Goal: Task Accomplishment & Management: Manage account settings

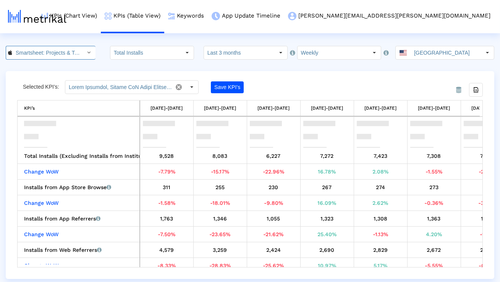
scroll to position [31, 0]
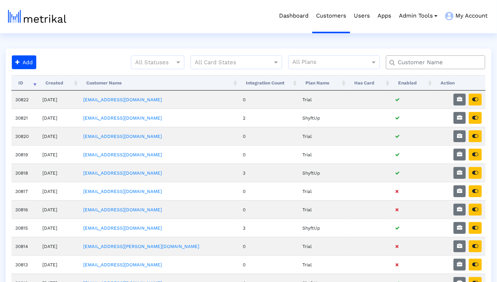
click at [454, 64] on input "text" at bounding box center [438, 62] width 90 height 8
type input "elevate"
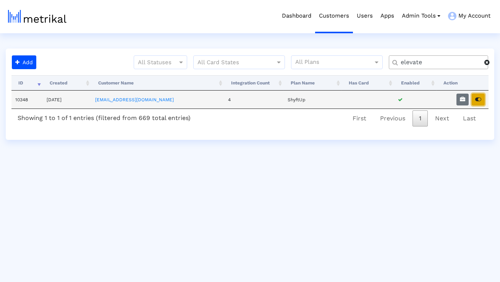
click at [477, 97] on icon "button" at bounding box center [478, 99] width 6 height 5
